Goal: Information Seeking & Learning: Learn about a topic

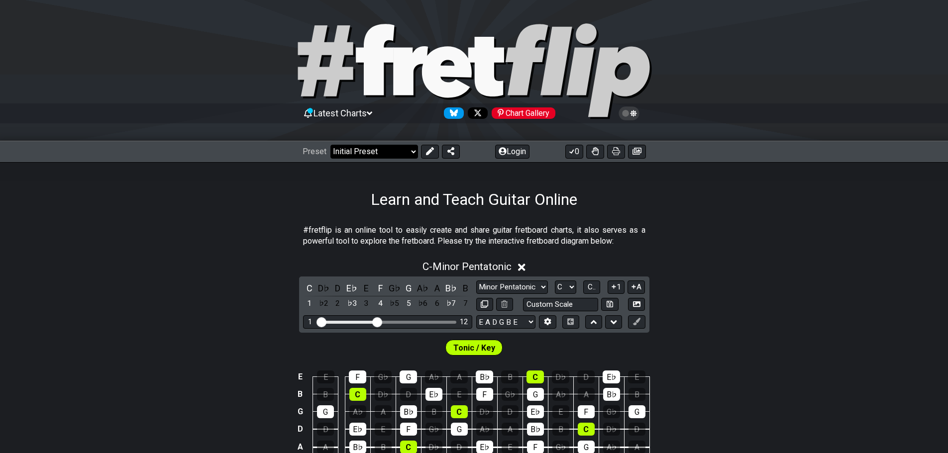
click at [404, 153] on select "Welcome to #fretflip! Initial Preset Custom Preset Minor Pentatonic Major Penta…" at bounding box center [374, 152] width 88 height 14
click at [330, 145] on select "Welcome to #fretflip! Initial Preset Custom Preset Minor Pentatonic Major Penta…" at bounding box center [374, 152] width 88 height 14
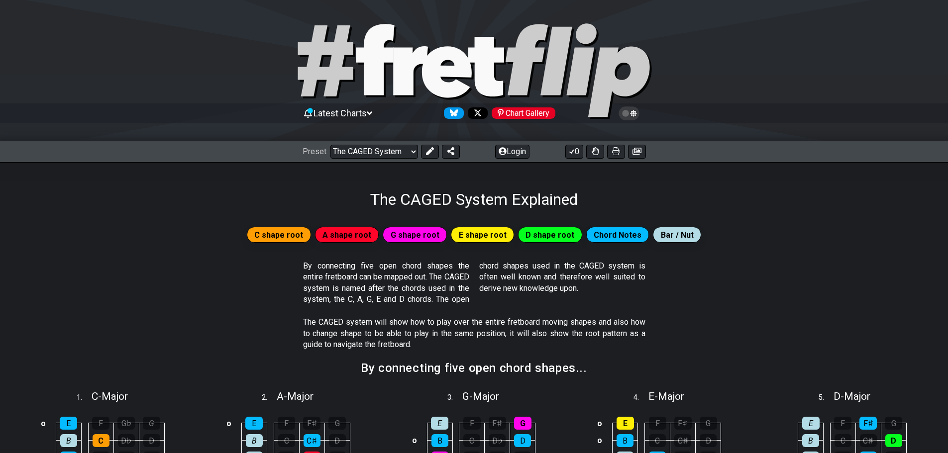
click at [670, 236] on span "Bar / Nut" at bounding box center [677, 235] width 33 height 14
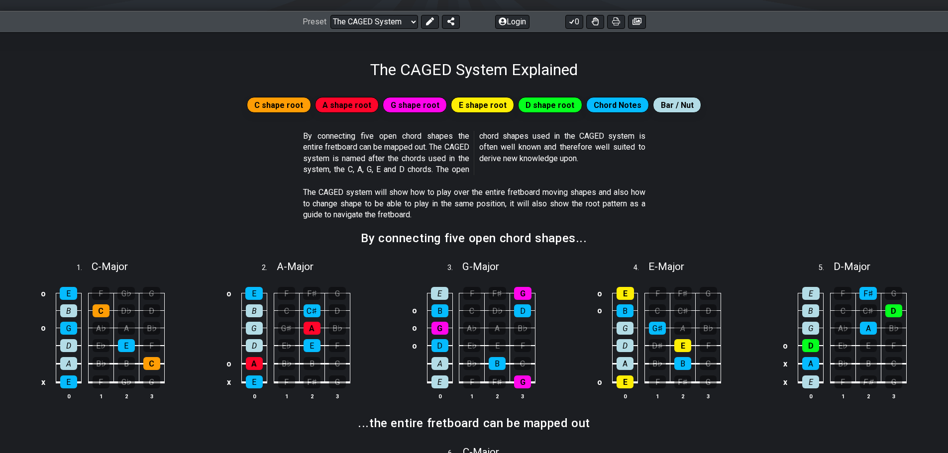
scroll to position [149, 0]
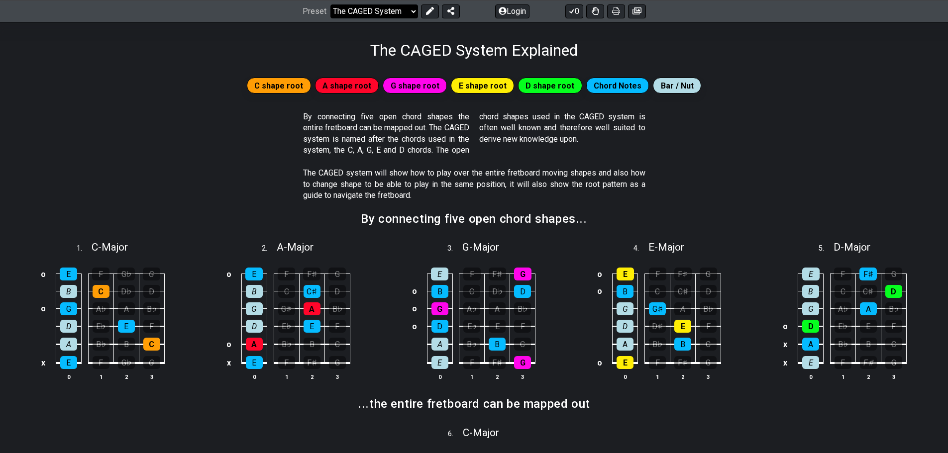
click at [408, 14] on select "Welcome to #fretflip! Initial Preset Custom Preset Minor Pentatonic Major Penta…" at bounding box center [374, 11] width 88 height 14
select select "/connect-pentatonic-boxes"
click at [330, 4] on select "Welcome to #fretflip! Initial Preset Custom Preset Minor Pentatonic Major Penta…" at bounding box center [374, 11] width 88 height 14
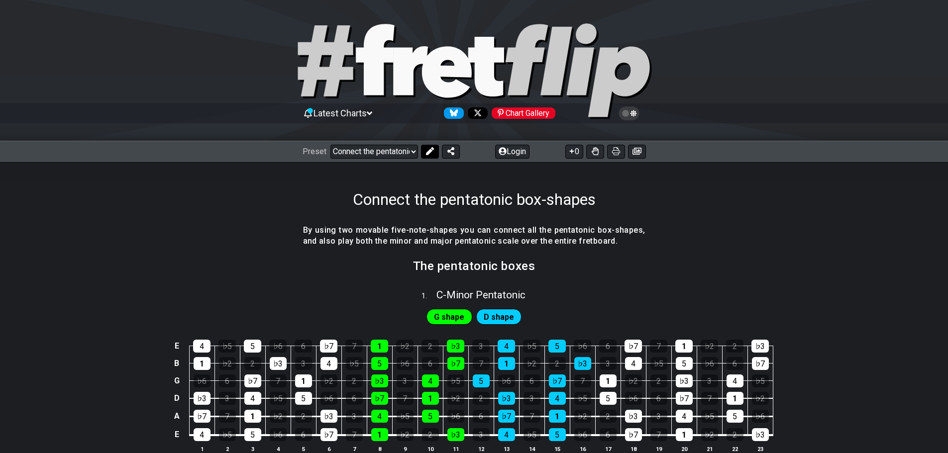
click at [429, 153] on icon at bounding box center [430, 151] width 8 height 8
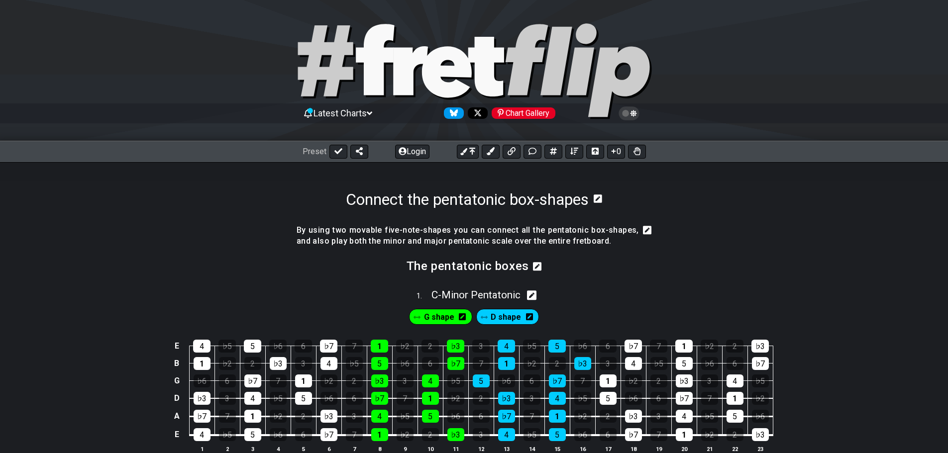
click at [536, 298] on icon at bounding box center [531, 295] width 9 height 9
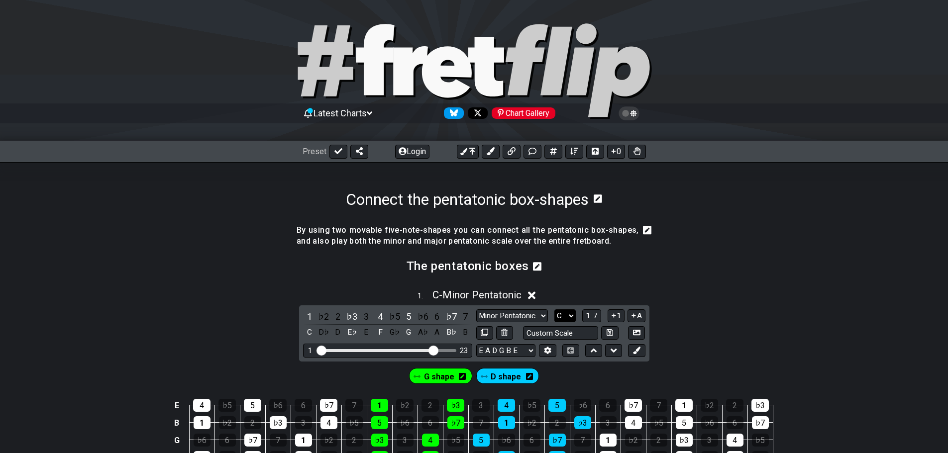
click at [563, 317] on select "A♭ A A♯ B♭ B C C♯ D♭ D D♯ E♭ E F F♯ G♭ G G♯" at bounding box center [564, 315] width 21 height 13
select select "A"
click at [554, 309] on select "A♭ A A♯ B♭ B C C♯ D♭ D D♯ E♭ E F F♯ G♭ G G♯" at bounding box center [564, 315] width 21 height 13
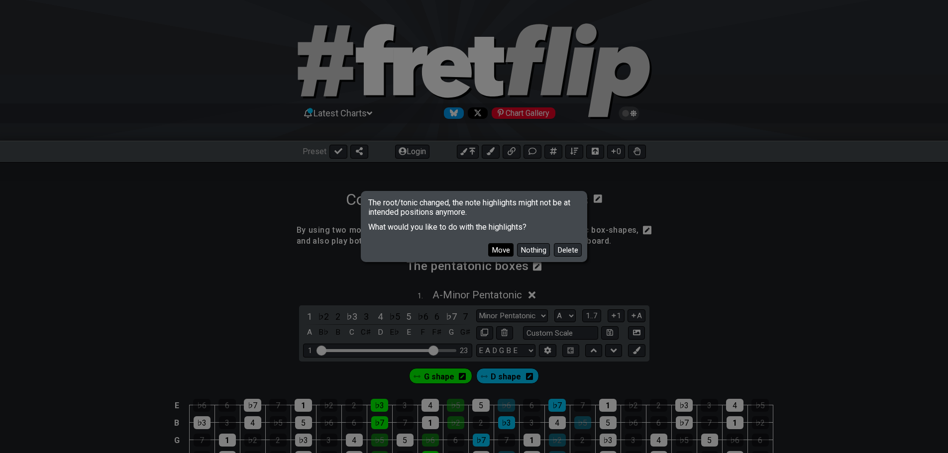
click at [503, 250] on button "Move" at bounding box center [500, 249] width 25 height 13
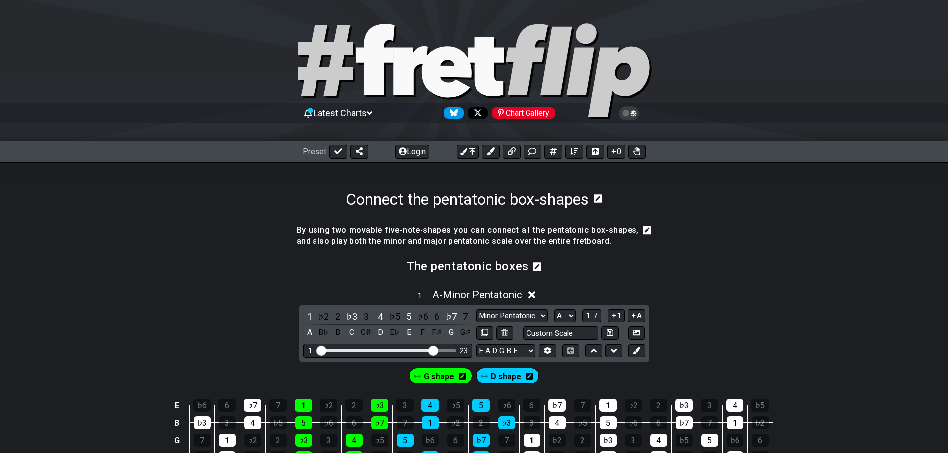
click at [322, 153] on span "Preset" at bounding box center [314, 151] width 24 height 9
click at [334, 153] on icon at bounding box center [338, 151] width 8 height 8
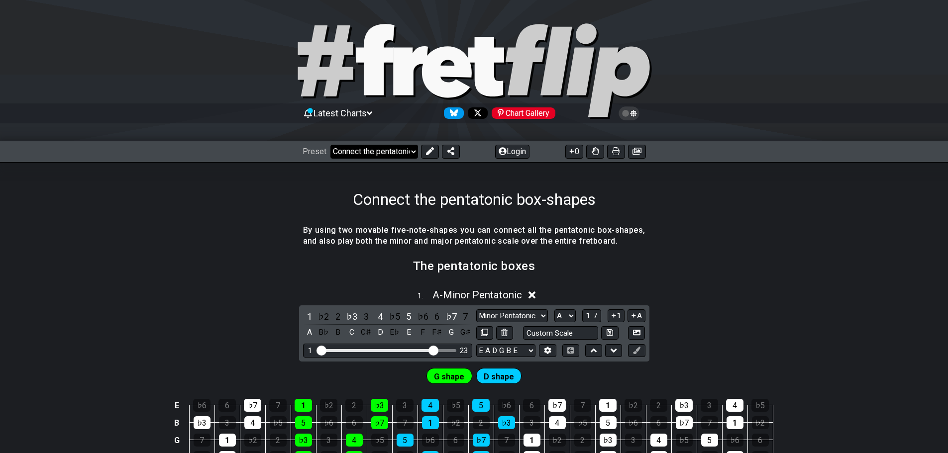
click at [367, 153] on select "Welcome to #fretflip! Initial Preset Custom Preset Minor Pentatonic Major Penta…" at bounding box center [374, 152] width 88 height 14
select select "/3nps-caged-shapes"
click at [330, 145] on select "Welcome to #fretflip! Initial Preset Custom Preset Minor Pentatonic Major Penta…" at bounding box center [374, 152] width 88 height 14
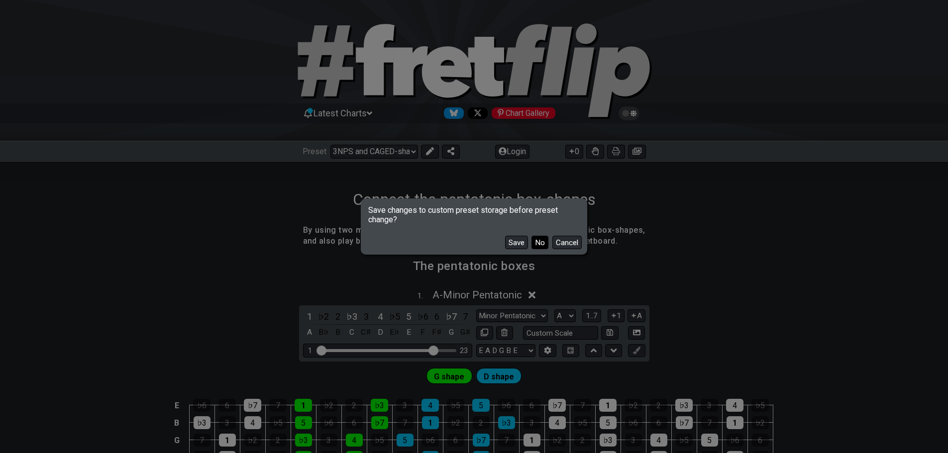
click at [537, 244] on button "No" at bounding box center [539, 242] width 17 height 13
select select "A"
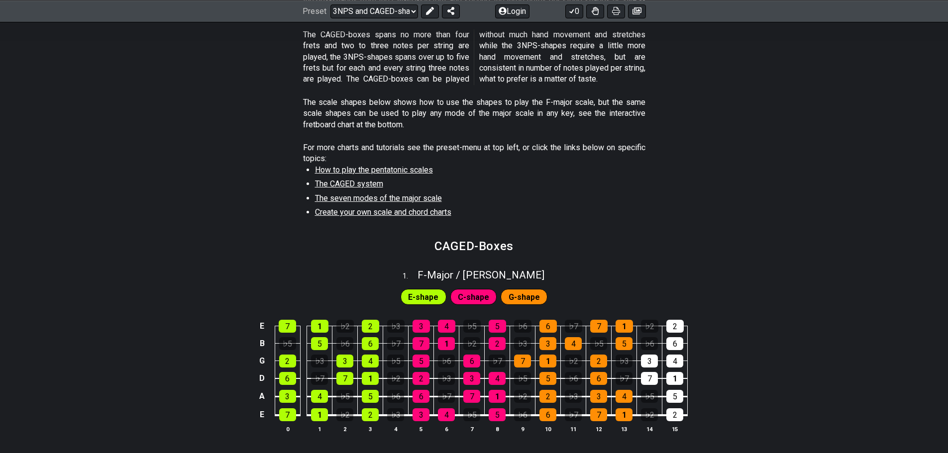
scroll to position [249, 0]
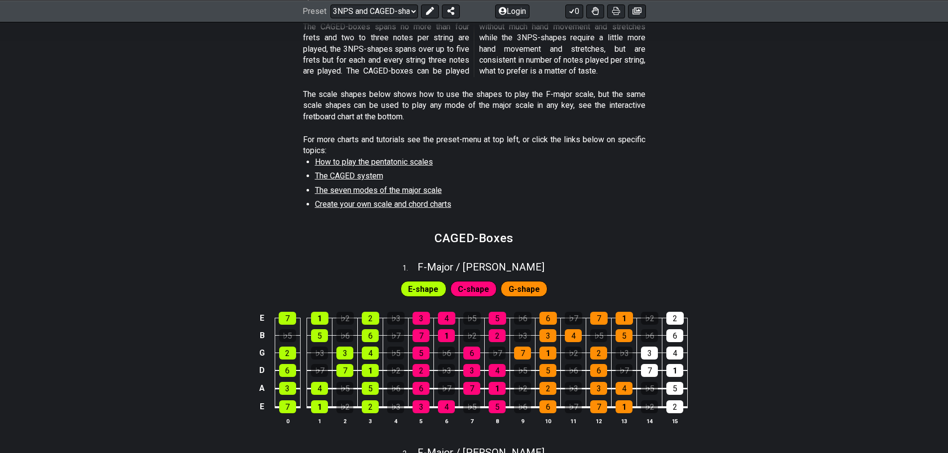
click at [429, 288] on span "E-shape" at bounding box center [423, 289] width 30 height 14
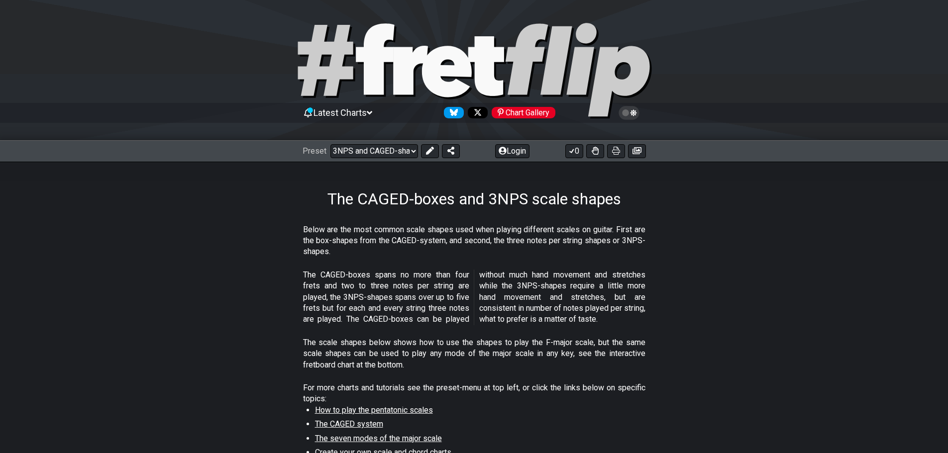
scroll to position [0, 0]
drag, startPoint x: 584, startPoint y: 294, endPoint x: 407, endPoint y: 152, distance: 226.8
click at [407, 152] on select "Welcome to #fretflip! Initial Preset Custom Preset Minor Pentatonic Major Penta…" at bounding box center [374, 152] width 88 height 14
select select "/guitar-scales"
click at [330, 145] on select "Welcome to #fretflip! Initial Preset Custom Preset Minor Pentatonic Major Penta…" at bounding box center [374, 152] width 88 height 14
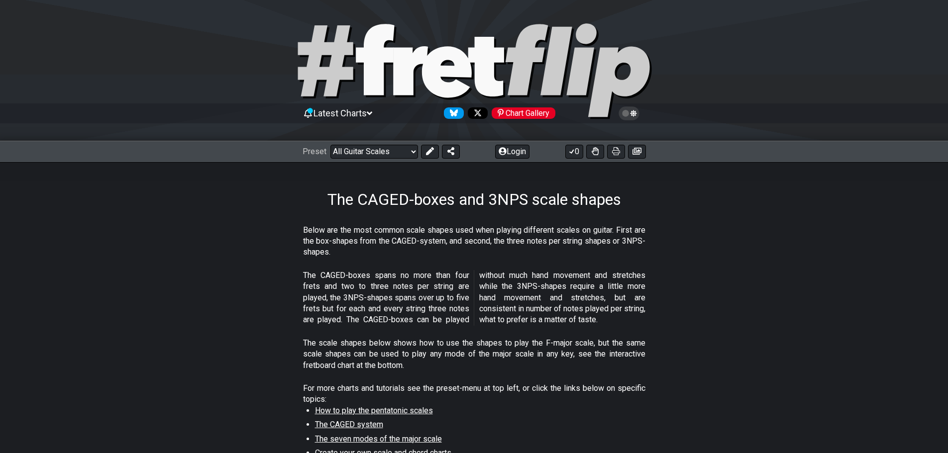
select select "C"
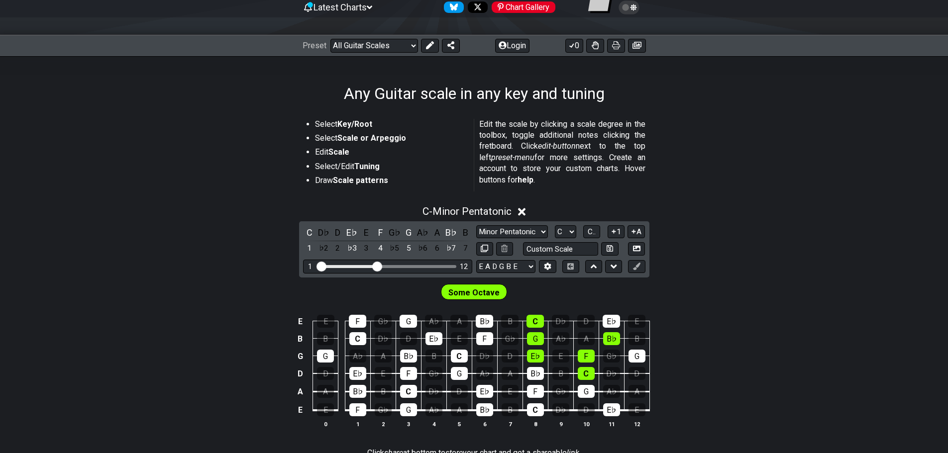
scroll to position [50, 0]
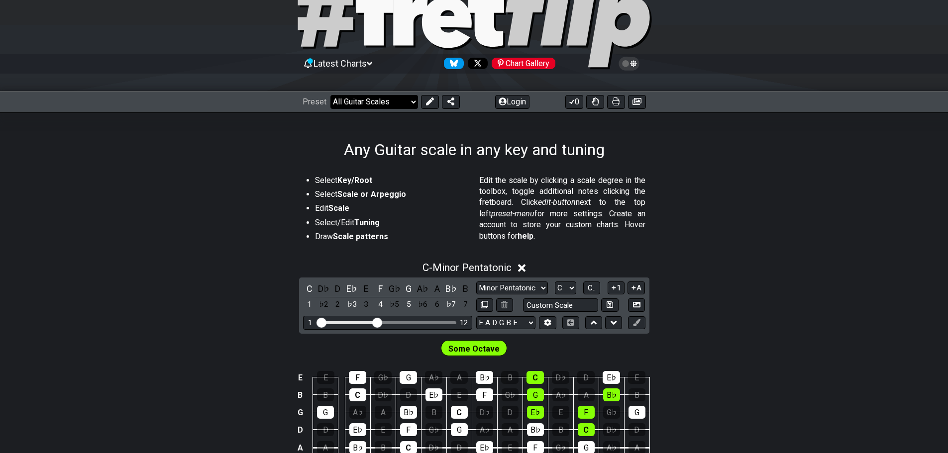
click at [394, 98] on select "Welcome to #fretflip! Initial Preset Custom Preset Minor Pentatonic Major Penta…" at bounding box center [374, 102] width 88 height 14
click at [330, 95] on select "Welcome to #fretflip! Initial Preset Custom Preset Minor Pentatonic Major Penta…" at bounding box center [374, 102] width 88 height 14
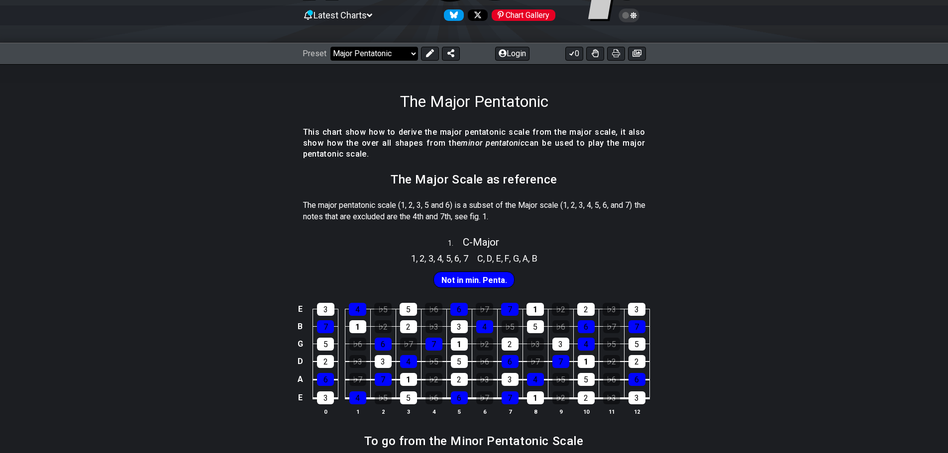
scroll to position [99, 0]
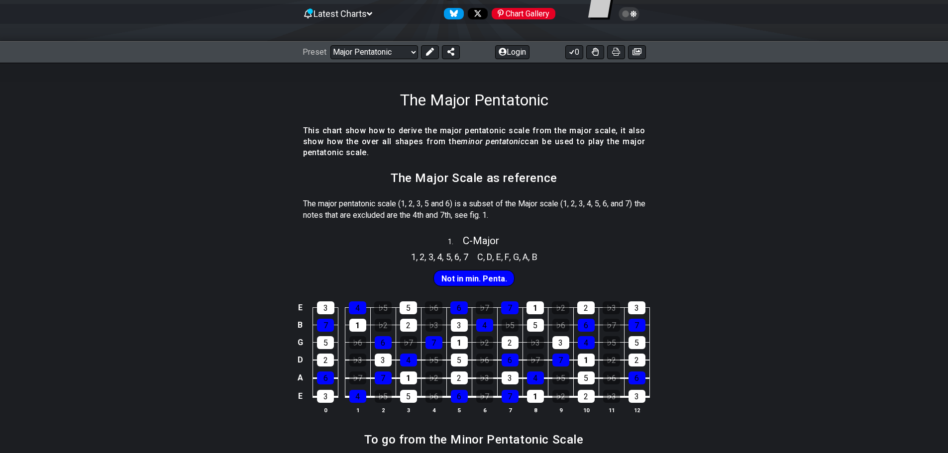
click at [474, 279] on span "Not in min. Penta." at bounding box center [474, 279] width 66 height 14
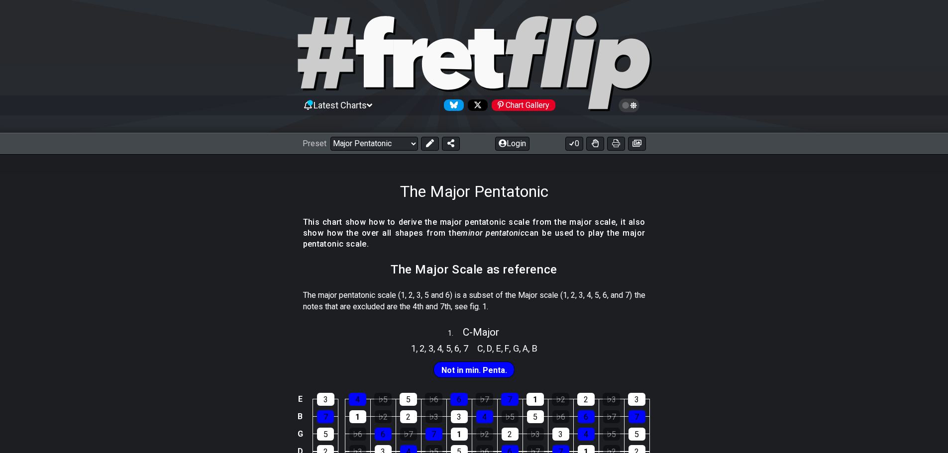
scroll to position [0, 0]
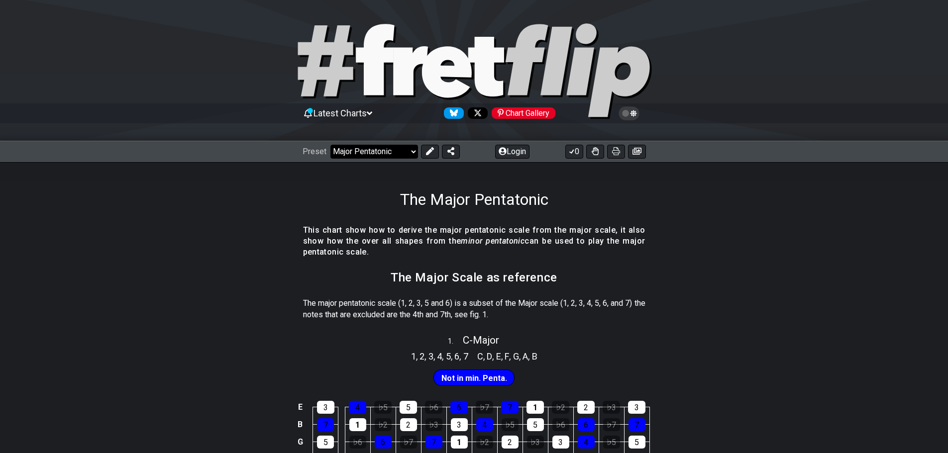
click at [398, 150] on select "Welcome to #fretflip! Initial Preset Custom Preset Minor Pentatonic Major Penta…" at bounding box center [374, 152] width 88 height 14
click at [330, 145] on select "Welcome to #fretflip! Initial Preset Custom Preset Minor Pentatonic Major Penta…" at bounding box center [374, 152] width 88 height 14
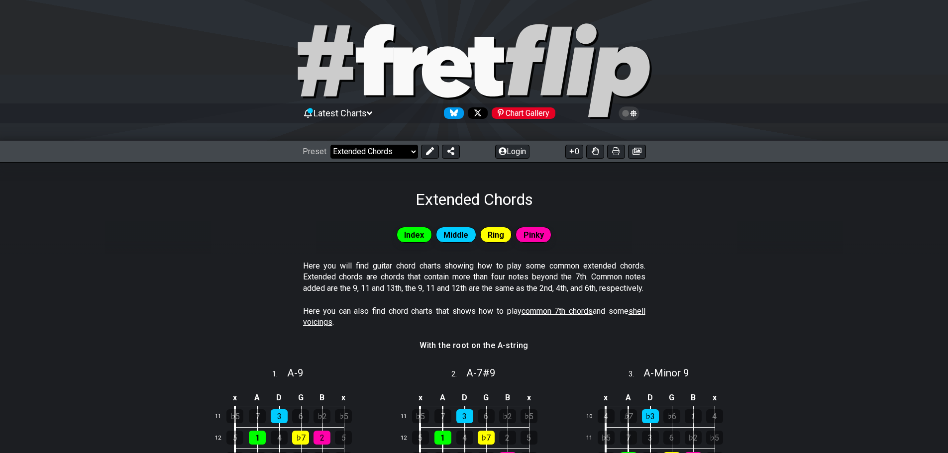
click at [384, 154] on select "Welcome to #fretflip! Initial Preset Custom Preset Minor Pentatonic Major Penta…" at bounding box center [374, 152] width 88 height 14
click at [330, 145] on select "Welcome to #fretflip! Initial Preset Custom Preset Minor Pentatonic Major Penta…" at bounding box center [374, 152] width 88 height 14
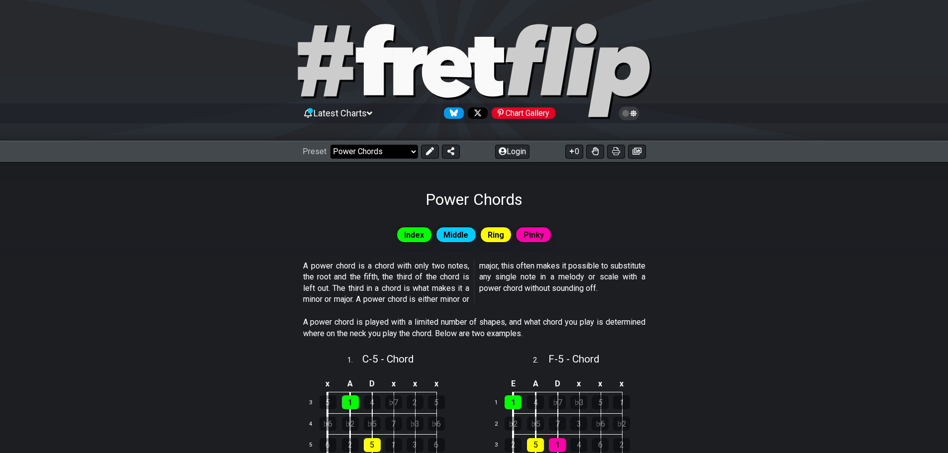
click at [388, 153] on select "Welcome to #fretflip! Initial Preset Custom Preset Minor Pentatonic Major Penta…" at bounding box center [374, 152] width 88 height 14
select select "/the-caged-system"
click at [330, 145] on select "Welcome to #fretflip! Initial Preset Custom Preset Minor Pentatonic Major Penta…" at bounding box center [374, 152] width 88 height 14
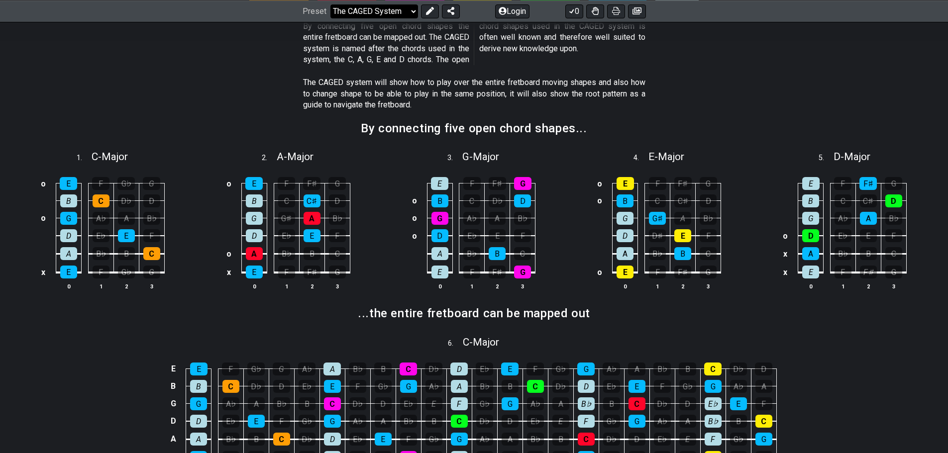
scroll to position [249, 0]
